Goal: Find contact information

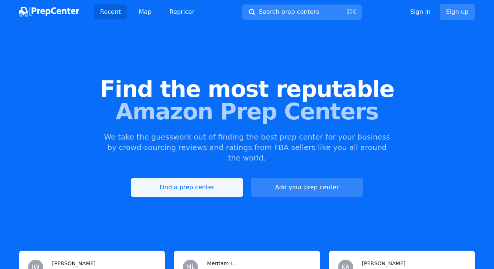
click at [190, 178] on link "Find a prep center" at bounding box center [187, 187] width 112 height 19
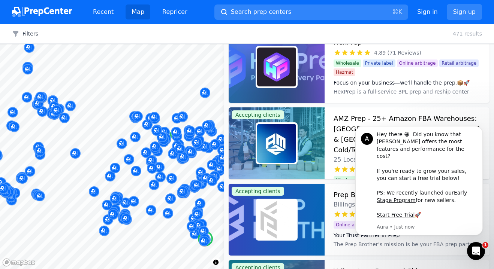
scroll to position [272, 0]
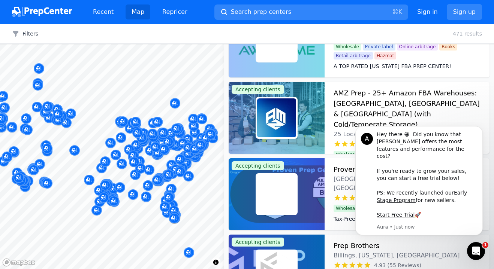
click at [26, 44] on div at bounding box center [112, 44] width 224 height 0
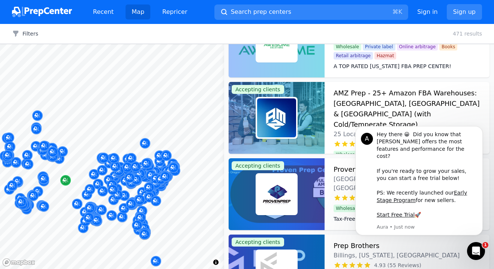
drag, startPoint x: 24, startPoint y: 175, endPoint x: 86, endPoint y: 179, distance: 62.0
click at [86, 44] on div at bounding box center [112, 44] width 224 height 0
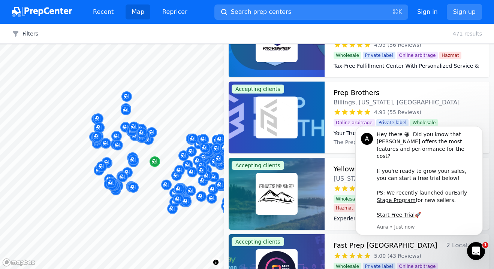
scroll to position [0, 0]
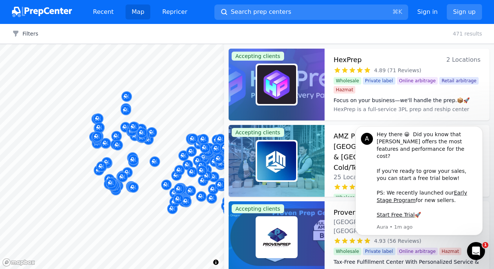
drag, startPoint x: 86, startPoint y: 179, endPoint x: 469, endPoint y: 60, distance: 400.8
click at [469, 60] on span "2 Locations" at bounding box center [463, 60] width 34 height 10
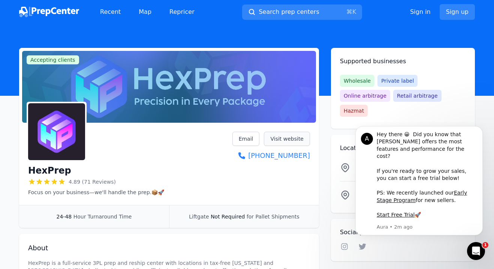
drag, startPoint x: 469, startPoint y: 60, endPoint x: 279, endPoint y: 139, distance: 205.6
click at [279, 139] on link "Visit website" at bounding box center [287, 139] width 46 height 14
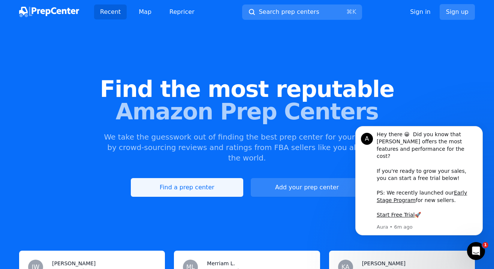
click at [199, 178] on link "Find a prep center" at bounding box center [187, 187] width 112 height 19
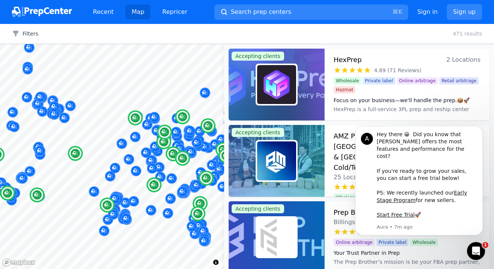
click at [260, 169] on img at bounding box center [276, 161] width 39 height 39
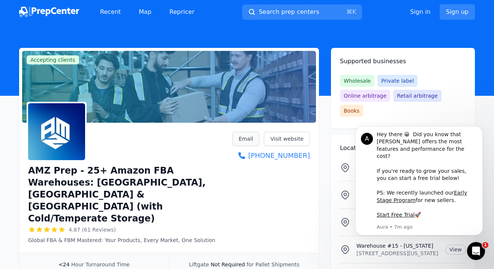
click at [245, 138] on link "Email" at bounding box center [245, 139] width 27 height 14
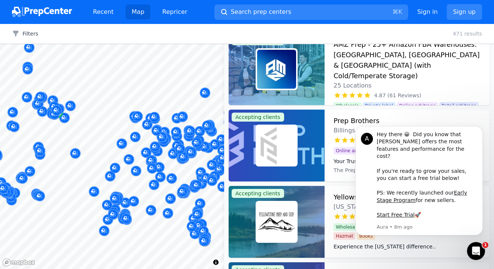
scroll to position [94, 0]
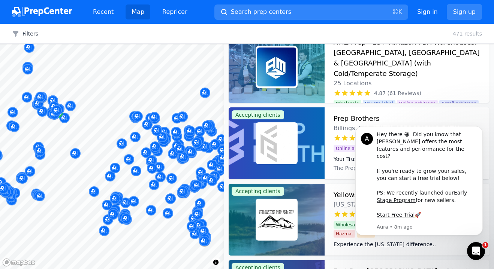
click at [273, 138] on img at bounding box center [276, 143] width 39 height 39
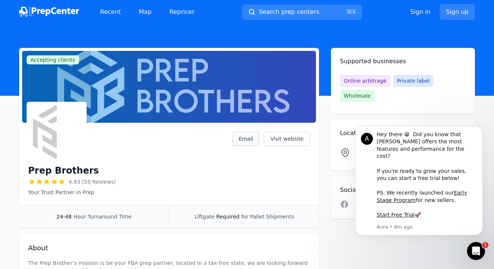
click at [245, 139] on link "Email" at bounding box center [245, 139] width 27 height 14
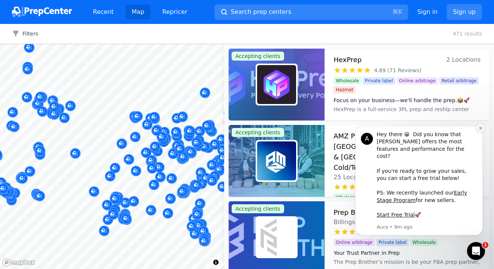
click at [481, 130] on icon "Dismiss notification" at bounding box center [480, 128] width 4 height 4
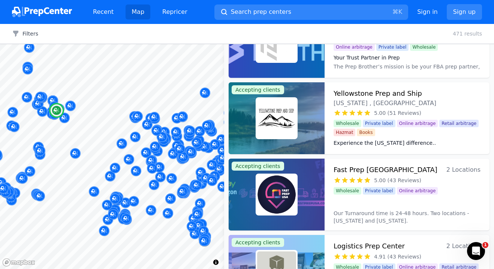
scroll to position [202, 0]
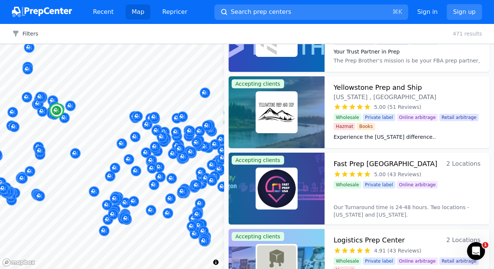
click at [275, 110] on img at bounding box center [276, 112] width 39 height 39
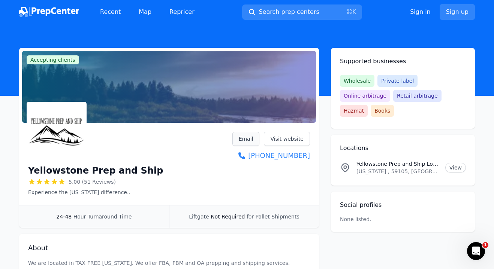
click at [250, 138] on link "Email" at bounding box center [245, 139] width 27 height 14
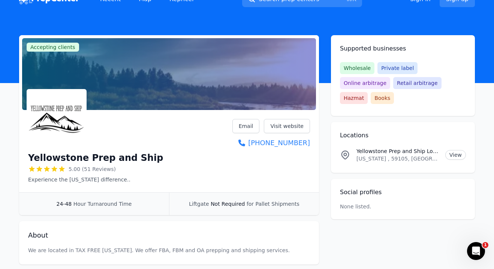
scroll to position [12, 0]
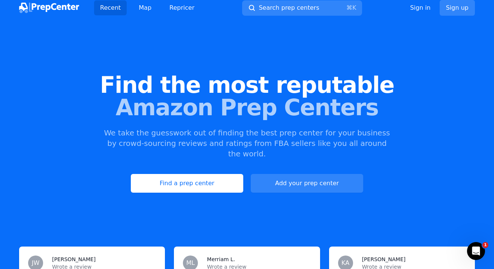
scroll to position [35, 0]
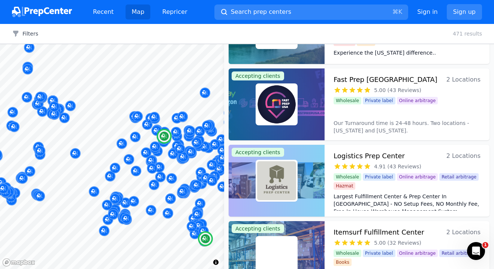
scroll to position [288, 0]
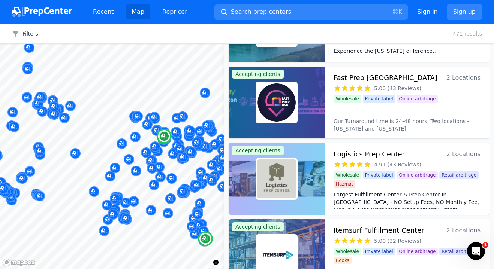
click at [269, 93] on img at bounding box center [276, 102] width 39 height 39
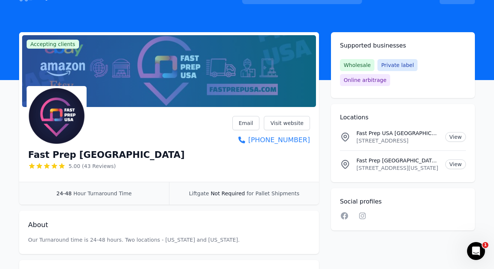
scroll to position [9, 0]
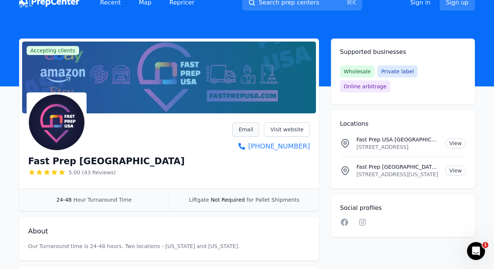
click at [246, 130] on link "Email" at bounding box center [245, 130] width 27 height 14
click at [247, 127] on link "Email" at bounding box center [245, 130] width 27 height 14
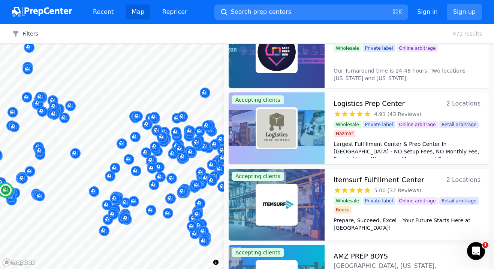
scroll to position [339, 0]
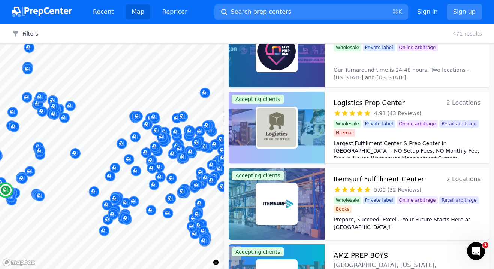
click at [256, 131] on div at bounding box center [277, 128] width 42 height 42
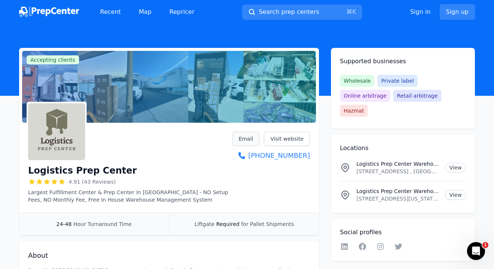
click at [247, 138] on link "Email" at bounding box center [245, 139] width 27 height 14
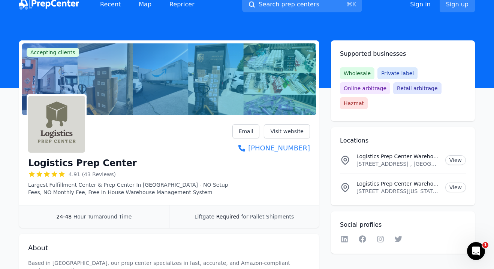
scroll to position [10, 0]
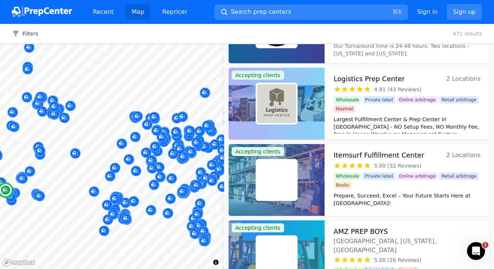
scroll to position [365, 0]
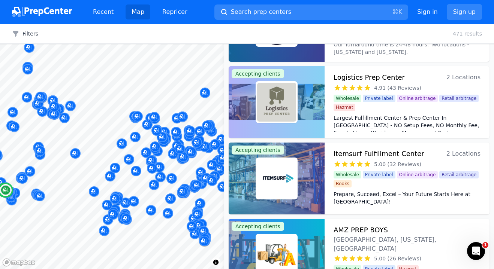
click at [463, 78] on span "2 Locations" at bounding box center [463, 77] width 34 height 10
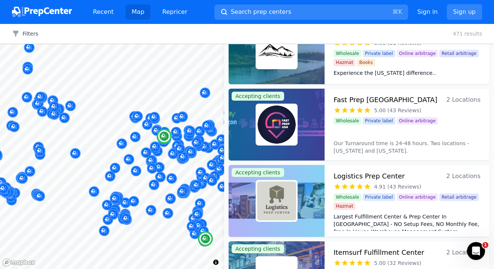
scroll to position [270, 0]
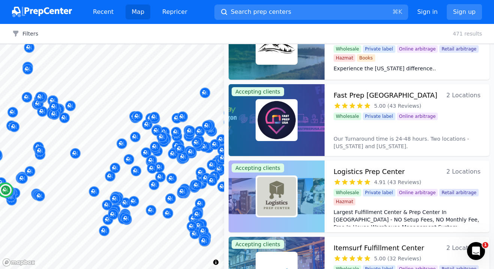
click at [472, 173] on span "2 Locations" at bounding box center [463, 172] width 34 height 10
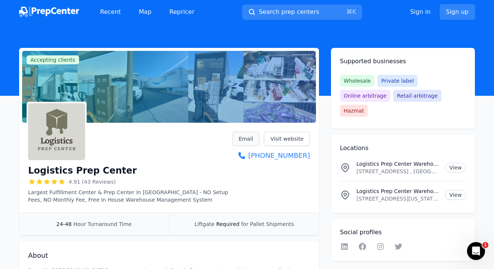
click at [248, 139] on link "Email" at bounding box center [245, 139] width 27 height 14
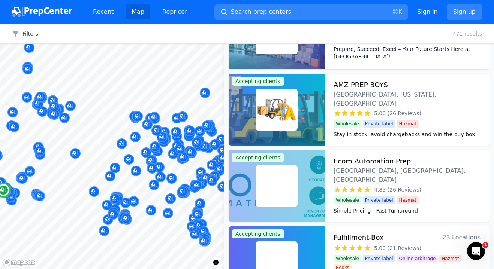
scroll to position [532, 0]
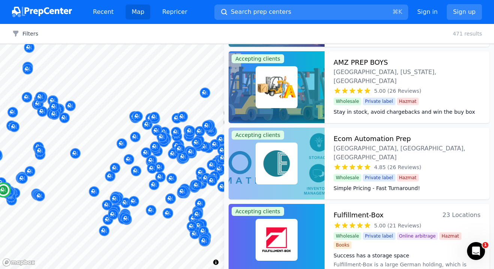
click at [294, 82] on img at bounding box center [276, 87] width 39 height 39
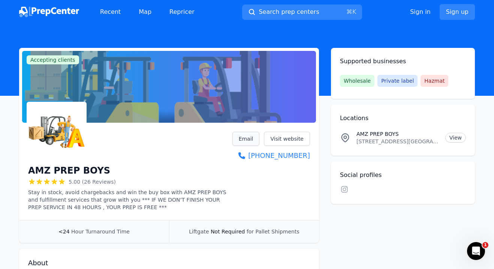
click at [253, 137] on link "Email" at bounding box center [245, 139] width 27 height 14
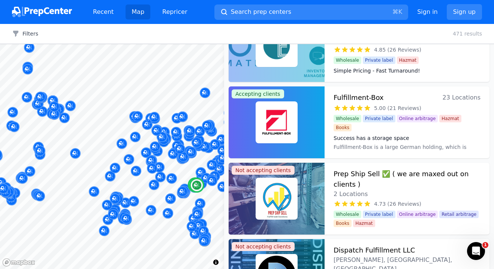
scroll to position [649, 0]
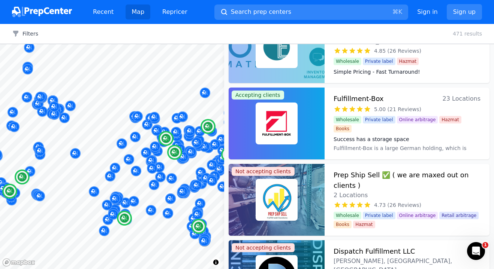
click at [460, 99] on span "23 Locations" at bounding box center [462, 99] width 38 height 10
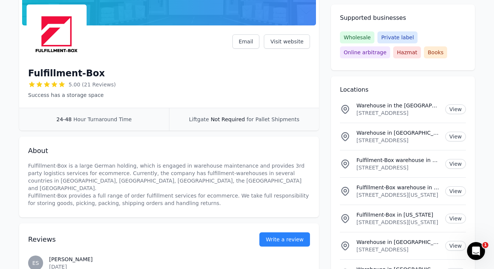
scroll to position [103, 0]
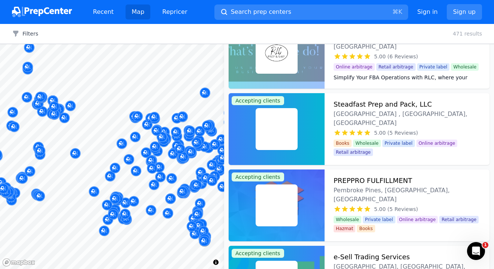
scroll to position [2867, 0]
